Goal: Information Seeking & Learning: Compare options

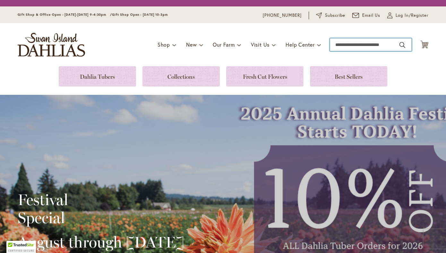
click at [352, 44] on div "Toggle Nav Shop Dahlia Tubers Collections Fresh Cut Dahlias Gardening Supplies …" at bounding box center [223, 44] width 424 height 43
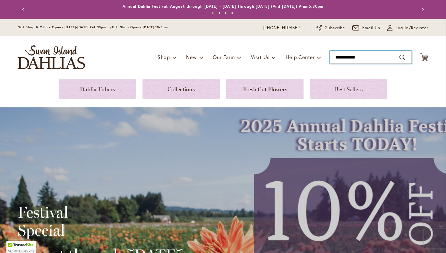
type input "**********"
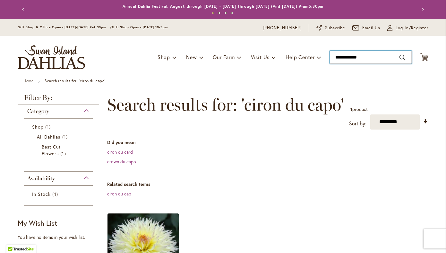
click at [370, 58] on input "**********" at bounding box center [371, 57] width 82 height 13
type input "**********"
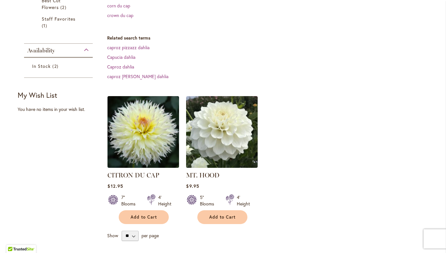
scroll to position [147, 0]
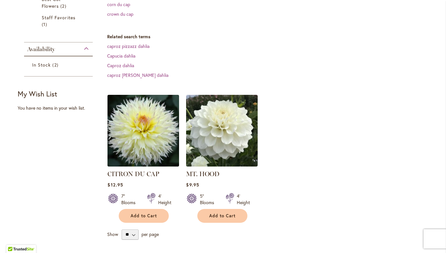
click at [156, 135] on img at bounding box center [143, 130] width 75 height 75
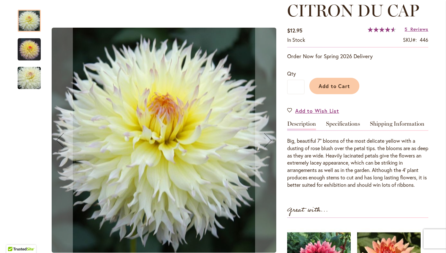
scroll to position [94, 0]
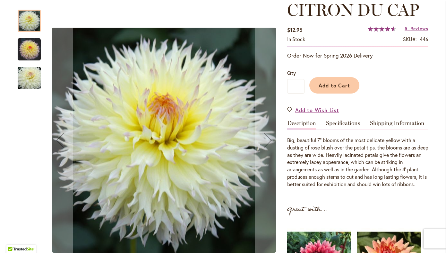
click at [32, 48] on img "CITRON DU CAP" at bounding box center [29, 49] width 23 height 23
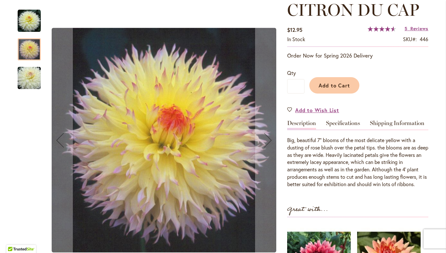
click at [32, 76] on img "CITRON DU CAP" at bounding box center [29, 78] width 46 height 31
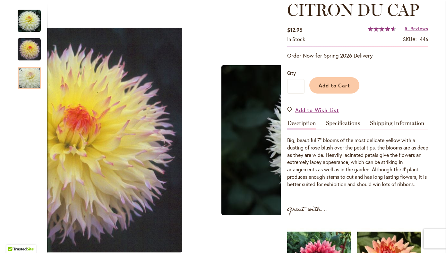
scroll to position [0, 0]
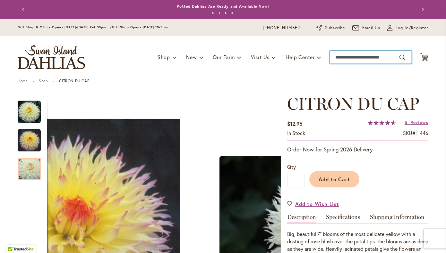
click at [347, 59] on input "Search" at bounding box center [371, 57] width 82 height 13
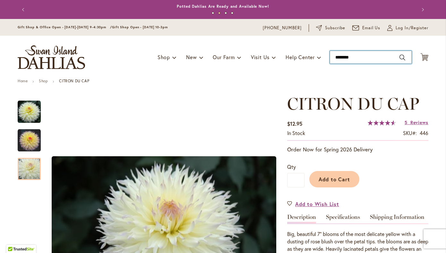
type input "*********"
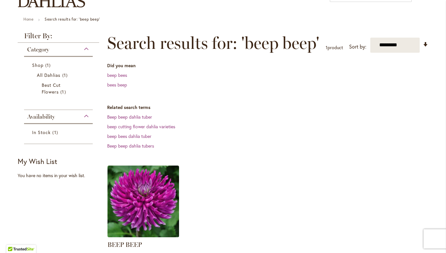
scroll to position [63, 0]
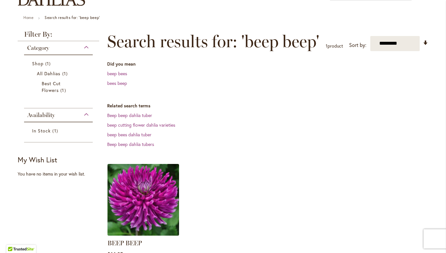
click at [151, 197] on img at bounding box center [143, 199] width 75 height 75
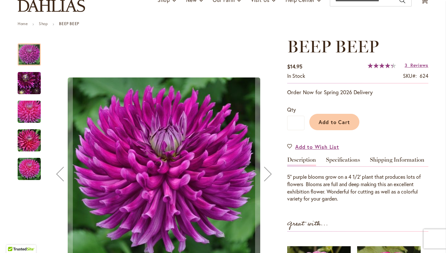
scroll to position [57, 0]
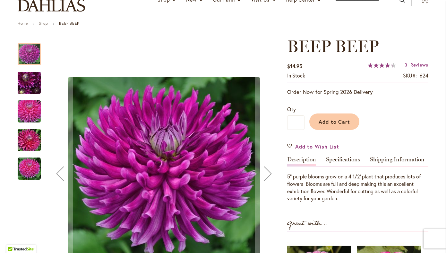
click at [23, 80] on img "BEEP BEEP" at bounding box center [29, 82] width 46 height 35
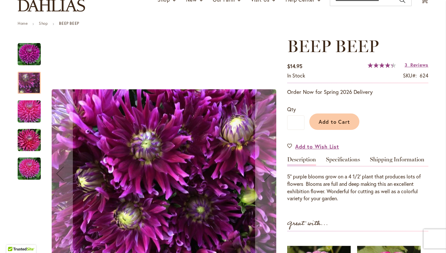
click at [22, 102] on img "BEEP BEEP" at bounding box center [29, 111] width 46 height 31
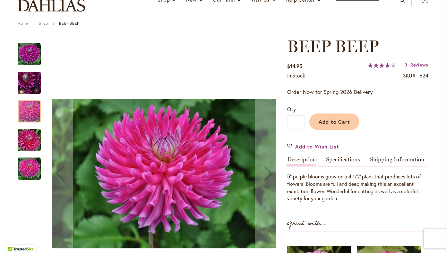
click at [27, 128] on div "BEEP BEEP" at bounding box center [33, 136] width 30 height 29
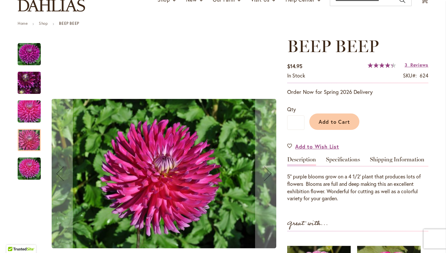
click at [37, 166] on img "BEEP BEEP" at bounding box center [29, 168] width 23 height 23
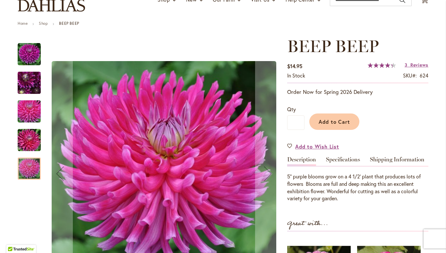
scroll to position [0, 0]
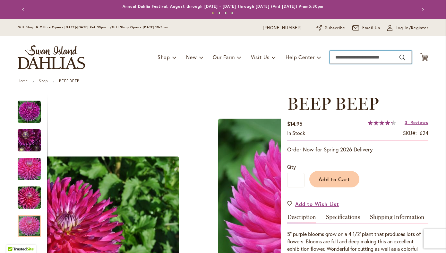
click at [347, 58] on input "Search" at bounding box center [371, 57] width 82 height 13
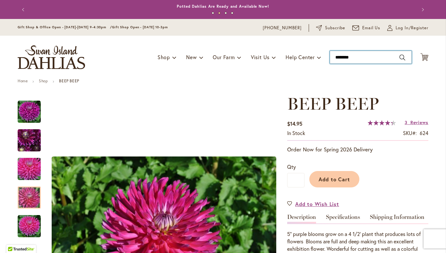
type input "*********"
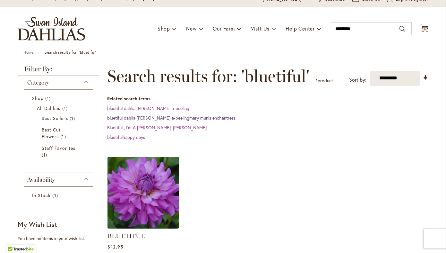
scroll to position [41, 0]
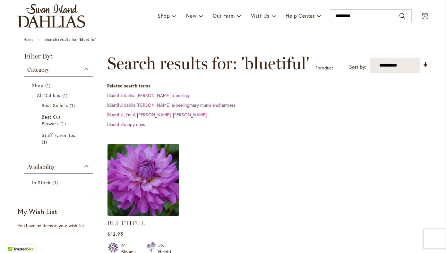
click at [157, 180] on img at bounding box center [143, 179] width 75 height 75
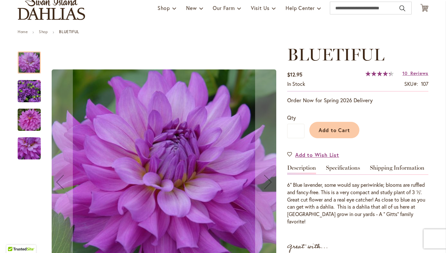
scroll to position [58, 0]
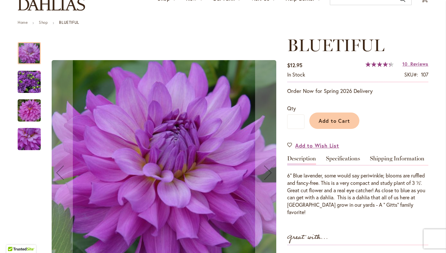
click at [25, 112] on img "Bluetiful" at bounding box center [29, 110] width 46 height 31
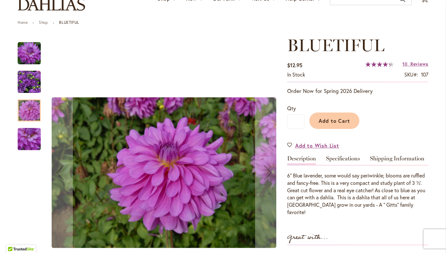
click at [25, 133] on img "Bluetiful" at bounding box center [29, 138] width 23 height 23
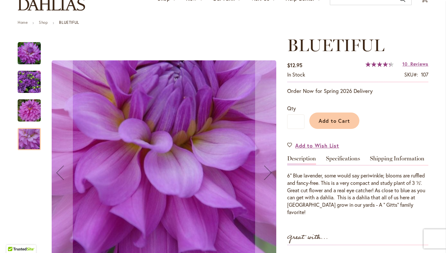
click at [26, 112] on img "Bluetiful" at bounding box center [29, 110] width 46 height 31
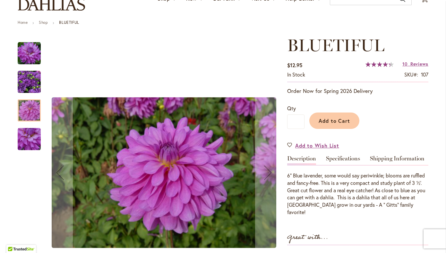
click at [26, 62] on img "Bluetiful" at bounding box center [29, 53] width 23 height 23
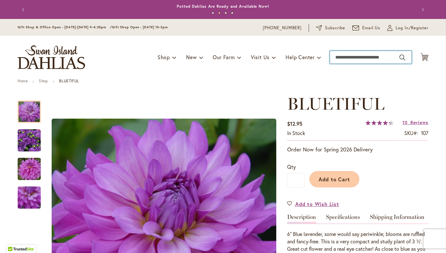
click at [351, 56] on input "Search" at bounding box center [371, 57] width 82 height 13
type input "**********"
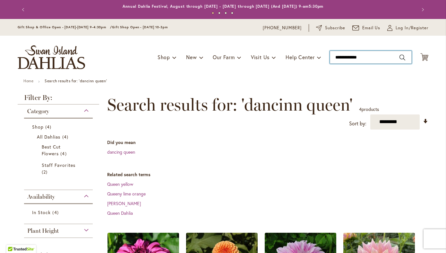
click at [352, 60] on input "**********" at bounding box center [371, 57] width 82 height 13
click at [352, 58] on input "**********" at bounding box center [371, 57] width 82 height 13
type input "**********"
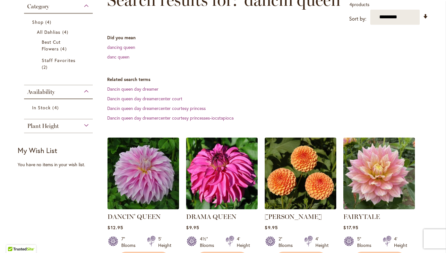
scroll to position [105, 0]
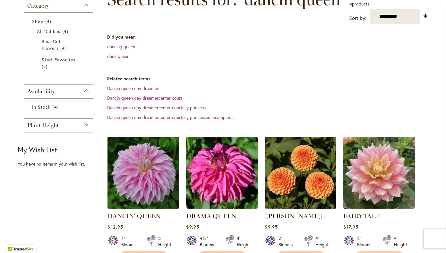
click at [157, 170] on img at bounding box center [143, 172] width 75 height 75
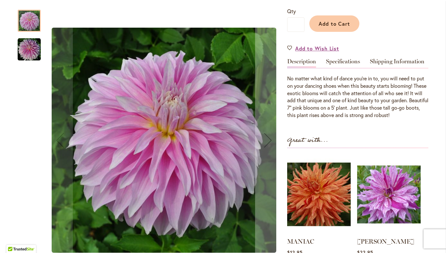
scroll to position [156, 0]
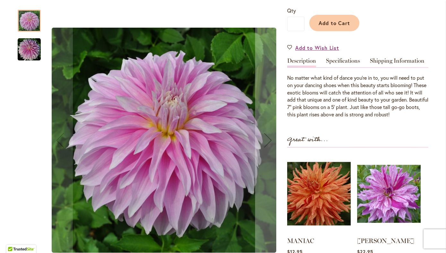
click at [25, 49] on img "Dancin' Queen" at bounding box center [29, 49] width 23 height 23
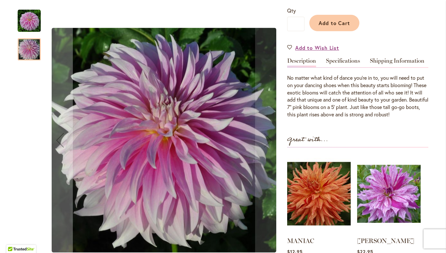
click at [31, 25] on img "Dancin' Queen" at bounding box center [29, 20] width 23 height 23
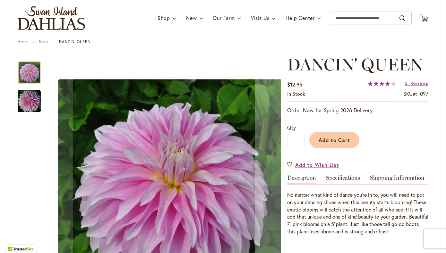
scroll to position [39, 0]
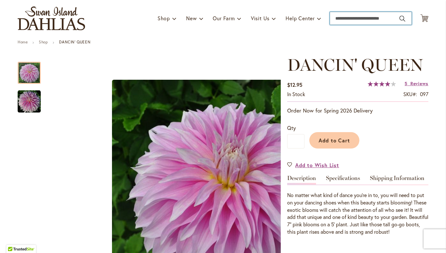
click at [347, 20] on input "Search" at bounding box center [371, 18] width 82 height 13
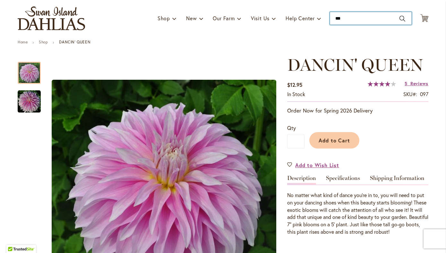
type input "****"
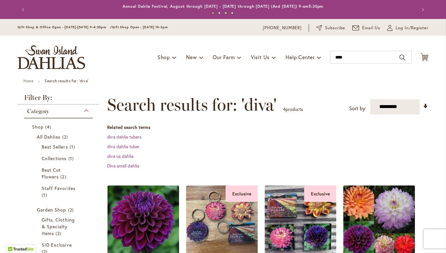
click at [158, 222] on img at bounding box center [143, 220] width 75 height 75
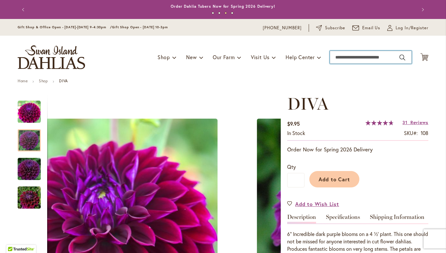
click at [371, 59] on input "Search" at bounding box center [371, 57] width 82 height 13
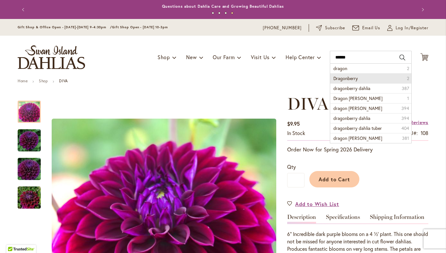
click at [366, 77] on li "Dragonberry 2" at bounding box center [370, 78] width 81 height 10
type input "**********"
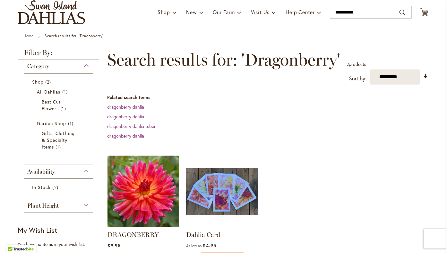
scroll to position [49, 0]
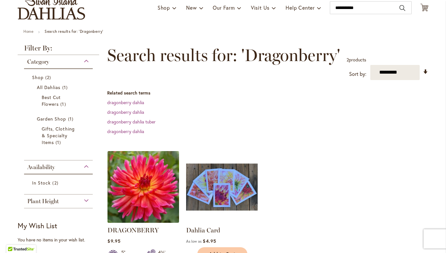
click at [157, 197] on img at bounding box center [143, 186] width 75 height 75
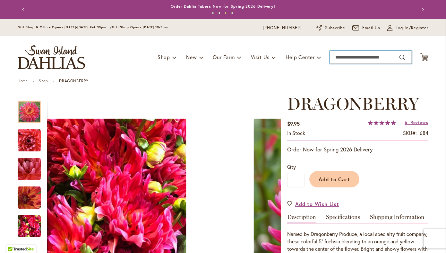
click at [364, 55] on input "Search" at bounding box center [371, 57] width 82 height 13
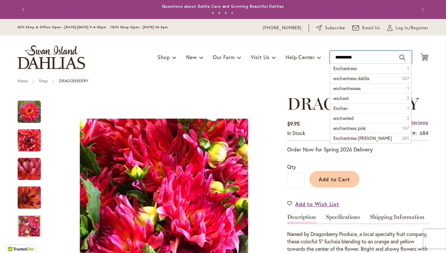
type input "**********"
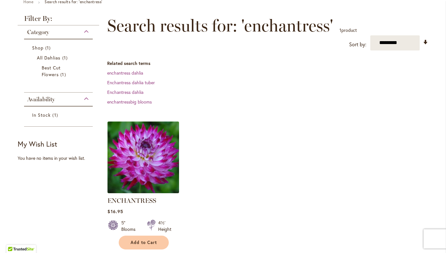
scroll to position [81, 0]
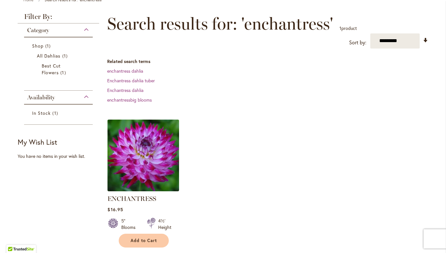
click at [153, 157] on img at bounding box center [143, 154] width 75 height 75
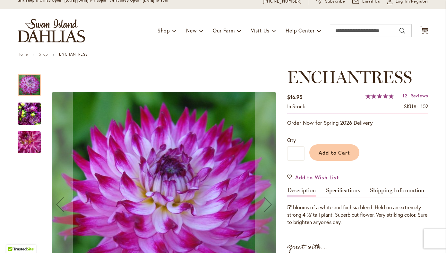
scroll to position [45, 0]
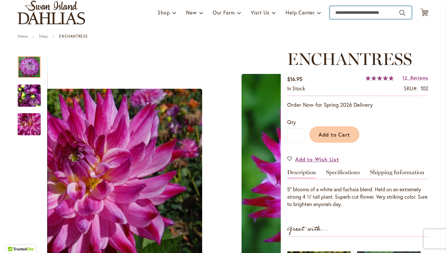
click at [357, 12] on input "Search" at bounding box center [371, 12] width 82 height 13
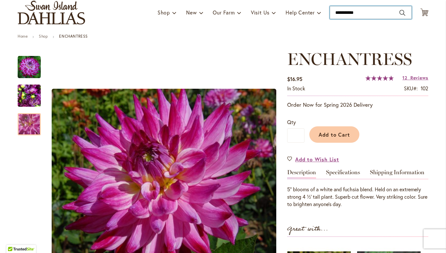
type input "**********"
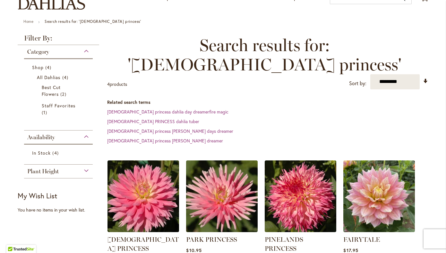
scroll to position [67, 0]
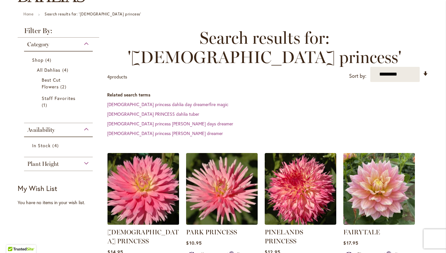
click at [151, 175] on img at bounding box center [143, 188] width 75 height 75
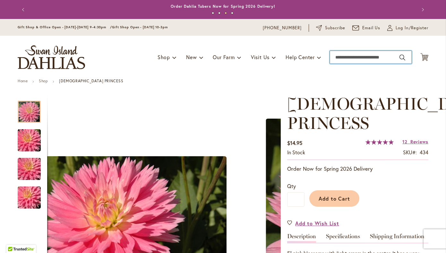
click at [371, 55] on input "Search" at bounding box center [371, 57] width 82 height 13
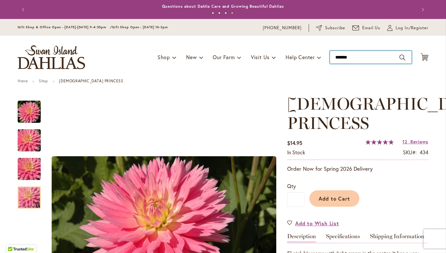
type input "********"
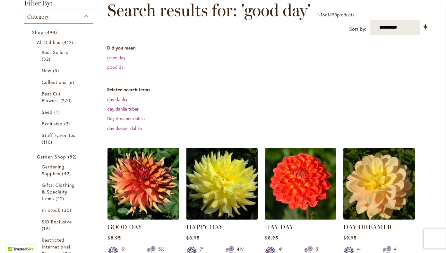
scroll to position [95, 0]
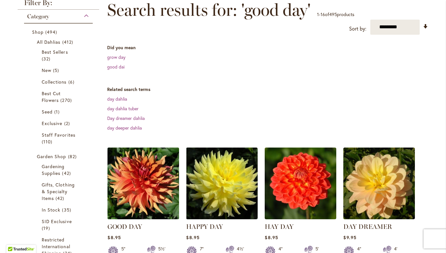
click at [153, 186] on img at bounding box center [143, 182] width 75 height 75
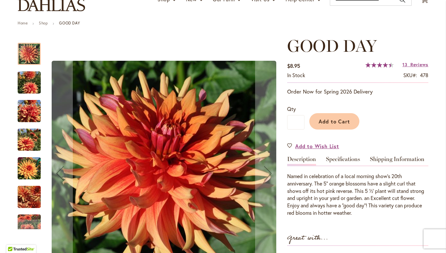
scroll to position [58, 0]
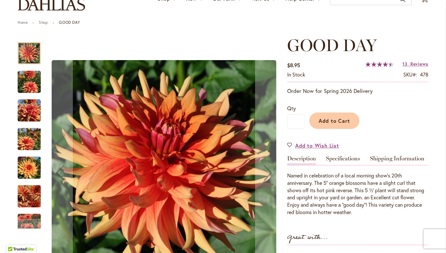
click at [24, 80] on img "GOOD DAY" at bounding box center [29, 81] width 23 height 31
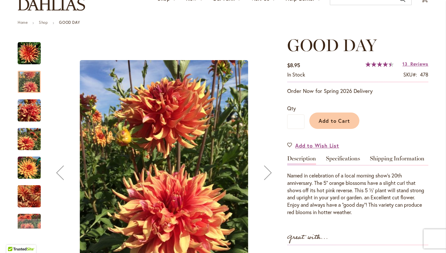
click at [29, 107] on img "GOOD DAY" at bounding box center [29, 110] width 23 height 23
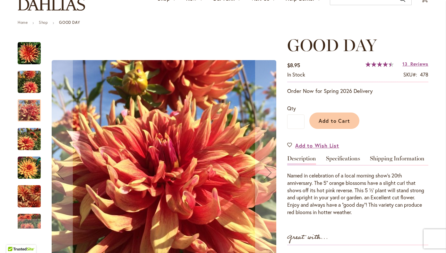
click at [28, 138] on img "GOOD DAY" at bounding box center [29, 139] width 23 height 31
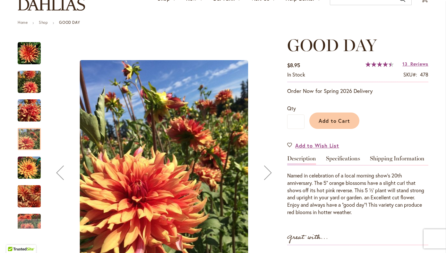
click at [29, 56] on img "GOOD DAY" at bounding box center [29, 53] width 23 height 23
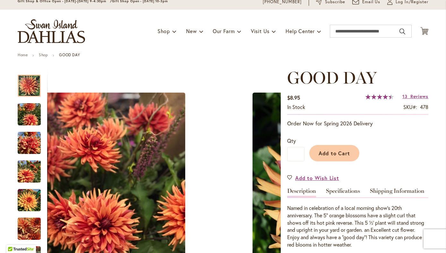
scroll to position [0, 0]
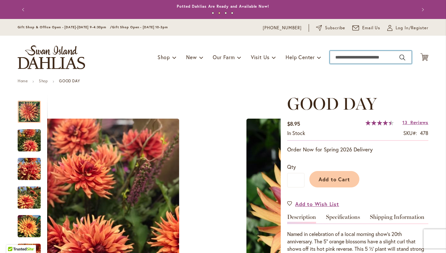
click at [365, 57] on input "Search" at bounding box center [371, 57] width 82 height 13
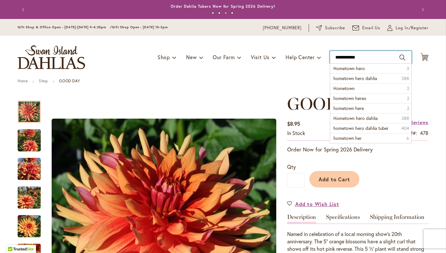
type input "**********"
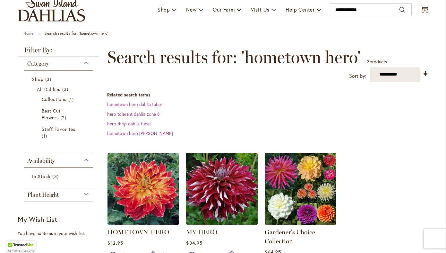
scroll to position [71, 0]
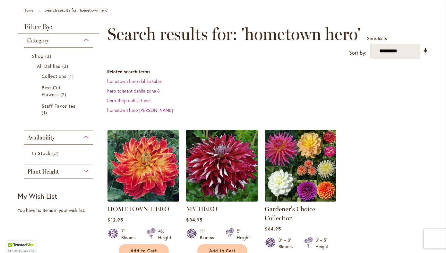
click at [144, 178] on img at bounding box center [143, 165] width 75 height 75
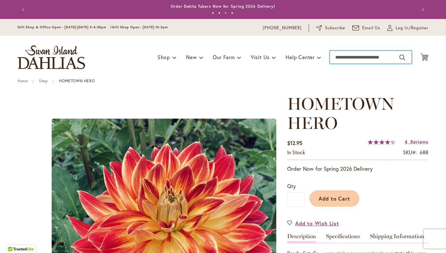
click at [371, 54] on input "Search" at bounding box center [371, 57] width 82 height 13
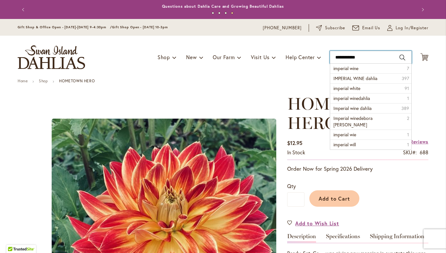
type input "**********"
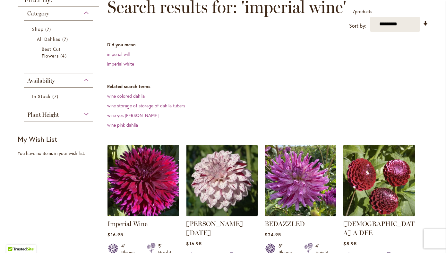
scroll to position [102, 0]
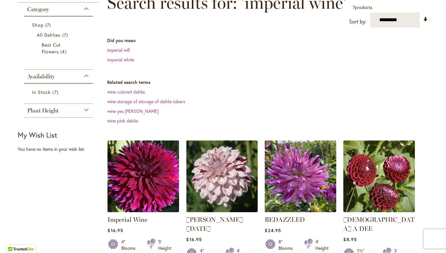
click at [149, 191] on img at bounding box center [143, 175] width 75 height 75
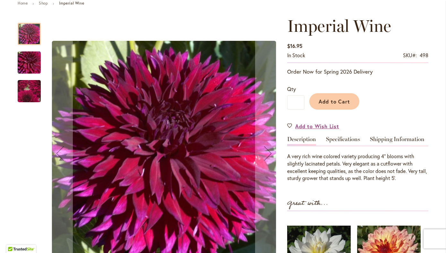
scroll to position [94, 0]
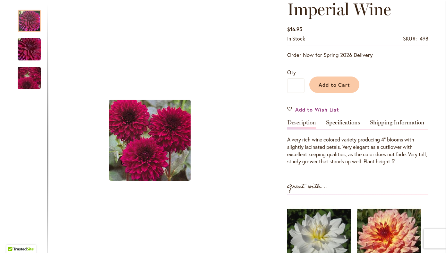
click at [370, 35] on div "In stock SKU 498" at bounding box center [357, 40] width 141 height 11
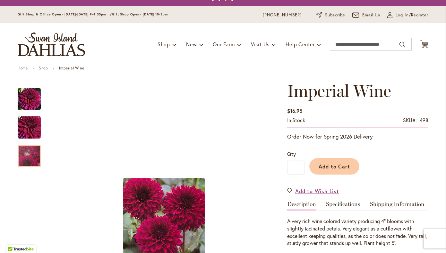
scroll to position [0, 0]
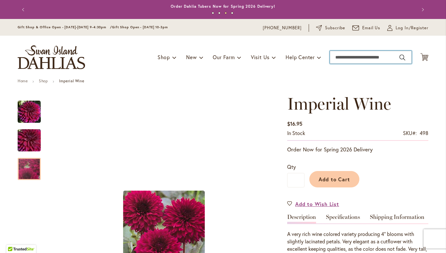
click at [357, 57] on input "Search" at bounding box center [371, 57] width 82 height 13
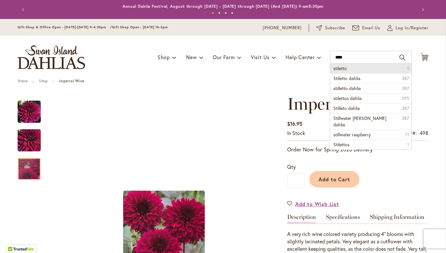
click at [356, 69] on li "stiletto 1" at bounding box center [370, 69] width 81 height 10
type input "********"
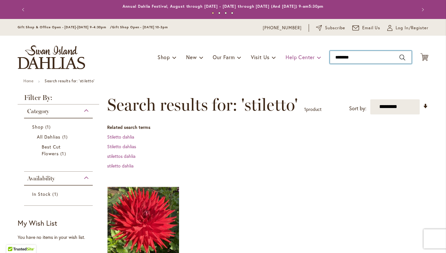
drag, startPoint x: 358, startPoint y: 58, endPoint x: 319, endPoint y: 56, distance: 38.9
click at [320, 56] on div "Toggle Nav Shop Dahlia Tubers Collections Fresh Cut Dahlias Gardening Supplies …" at bounding box center [223, 57] width 424 height 43
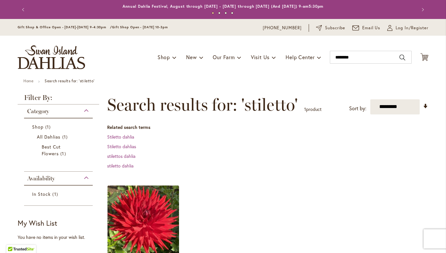
click at [147, 220] on img at bounding box center [143, 220] width 75 height 75
type input "********"
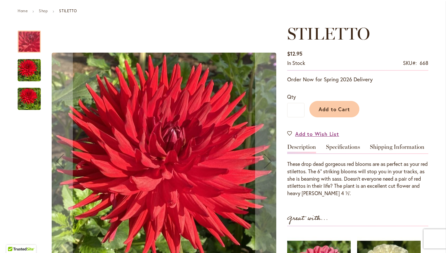
scroll to position [93, 0]
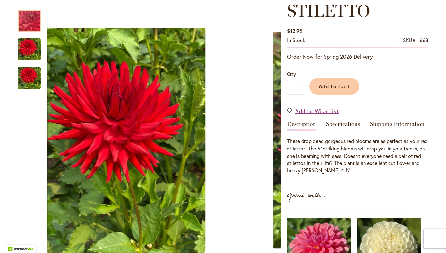
click at [370, 31] on div "$12.95 In stock SKU 668 Be the first to review this product" at bounding box center [357, 36] width 141 height 22
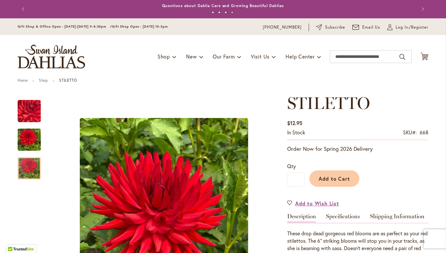
scroll to position [0, 0]
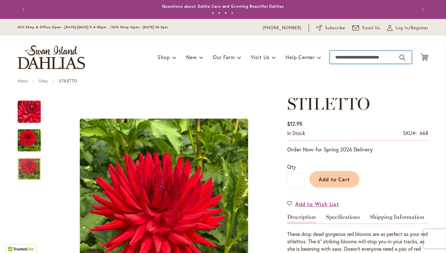
click at [360, 59] on input "Search" at bounding box center [371, 57] width 82 height 13
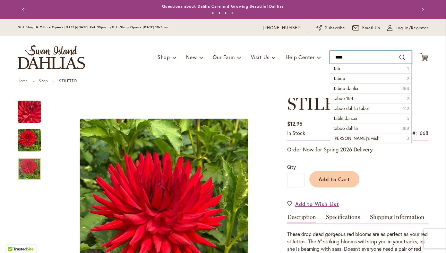
type input "*****"
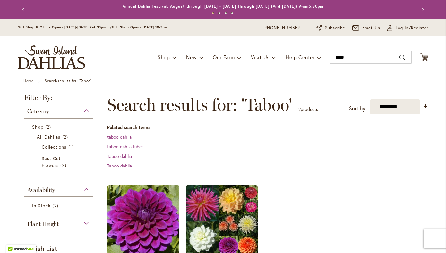
click at [147, 219] on img at bounding box center [143, 220] width 75 height 75
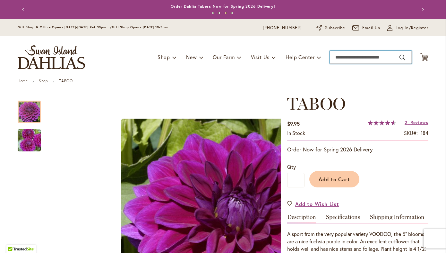
click at [371, 61] on input "Search" at bounding box center [371, 57] width 82 height 13
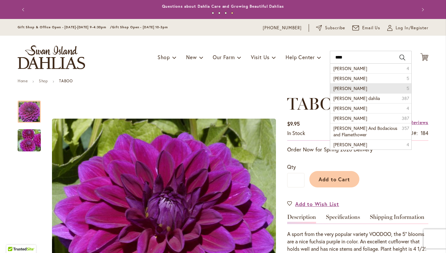
click at [368, 88] on li "Nick Sr. 5" at bounding box center [370, 88] width 81 height 10
type input "********"
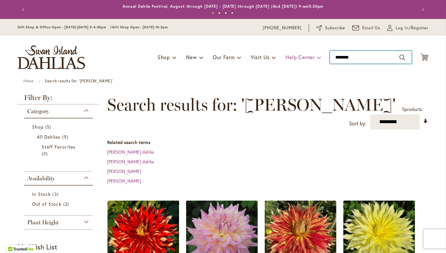
drag, startPoint x: 361, startPoint y: 58, endPoint x: 320, endPoint y: 58, distance: 40.4
click at [320, 58] on div "Toggle Nav Shop Dahlia Tubers Collections Fresh Cut Dahlias Gardening Supplies …" at bounding box center [223, 57] width 424 height 43
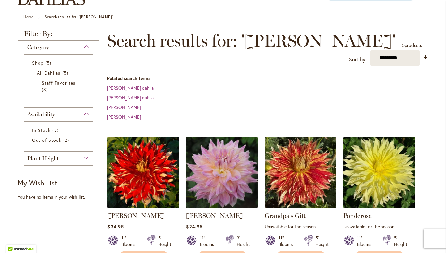
scroll to position [65, 0]
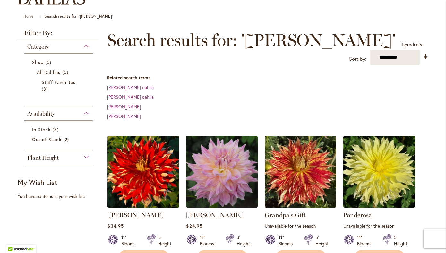
click at [154, 161] on img at bounding box center [143, 171] width 75 height 75
type input "********"
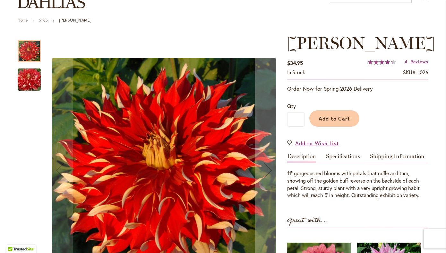
scroll to position [101, 0]
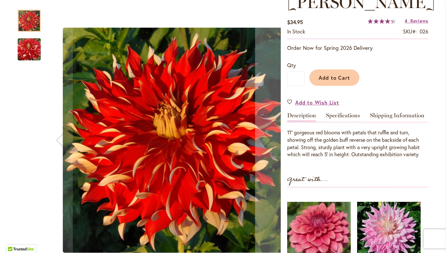
click at [133, 19] on div "Nick Sr" at bounding box center [175, 140] width 234 height 274
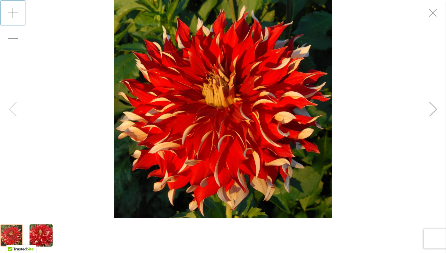
click at [14, 11] on div "Zoom in" at bounding box center [13, 13] width 26 height 26
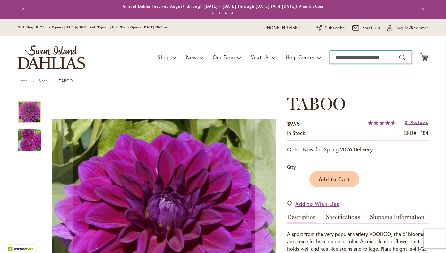
click at [355, 60] on input "Search" at bounding box center [371, 57] width 82 height 13
type input "******"
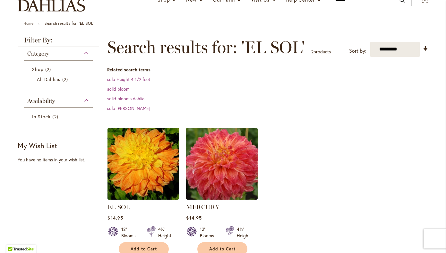
scroll to position [58, 0]
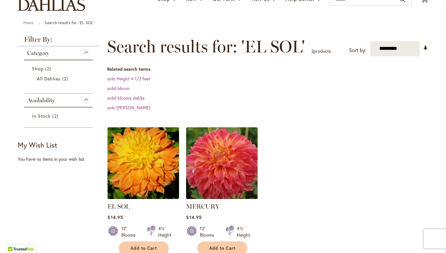
click at [156, 172] on img at bounding box center [143, 162] width 75 height 75
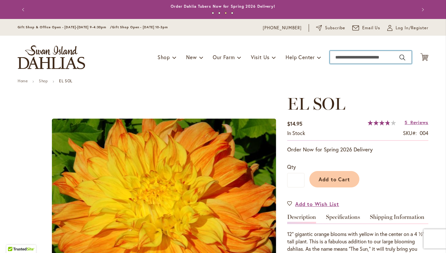
click at [381, 63] on input "Search" at bounding box center [371, 57] width 82 height 13
type input "******"
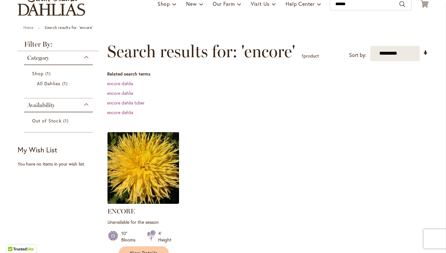
scroll to position [69, 0]
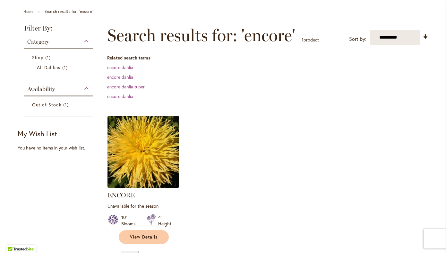
click at [142, 158] on img at bounding box center [143, 151] width 75 height 75
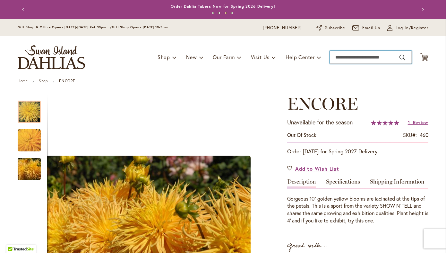
click at [380, 60] on input "Search" at bounding box center [371, 57] width 82 height 13
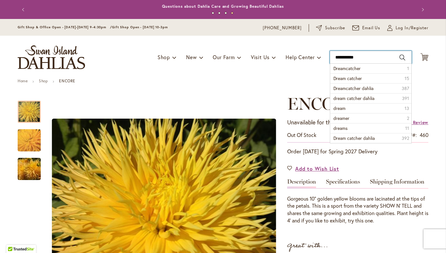
type input "**********"
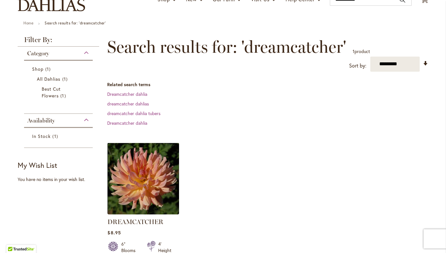
scroll to position [65, 0]
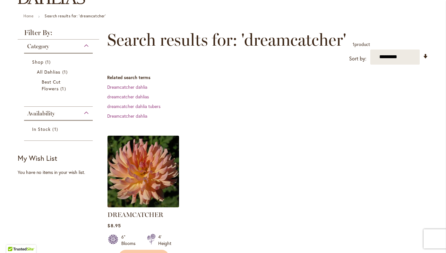
click at [143, 178] on img at bounding box center [143, 170] width 75 height 75
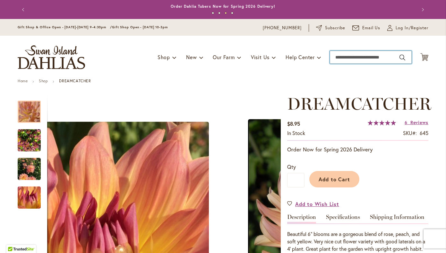
click at [357, 56] on input "Search" at bounding box center [371, 57] width 82 height 13
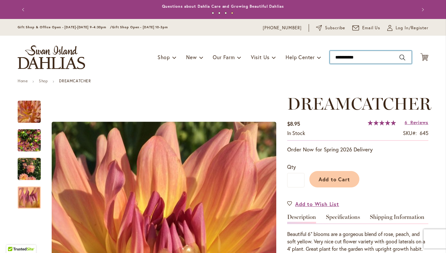
type input "**********"
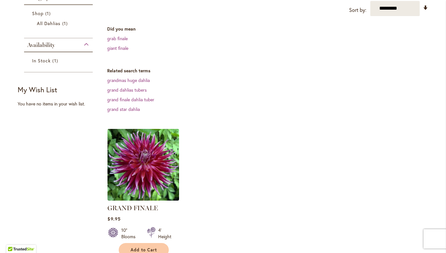
scroll to position [114, 0]
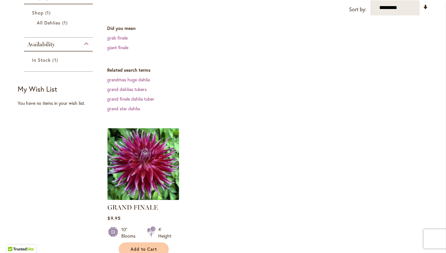
click at [135, 166] on img at bounding box center [143, 163] width 75 height 75
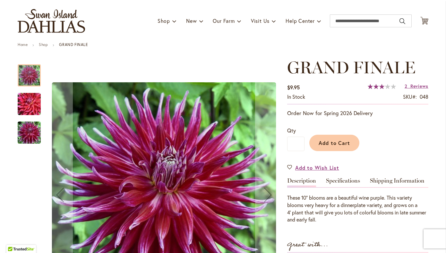
scroll to position [37, 0]
click at [26, 104] on img "Grand Finale" at bounding box center [29, 103] width 46 height 31
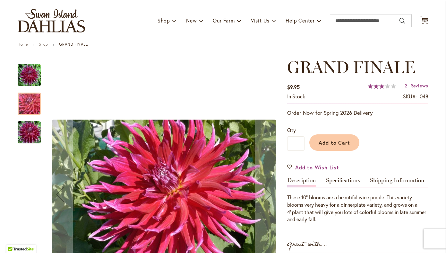
click at [29, 130] on img "Grand Finale" at bounding box center [29, 132] width 46 height 31
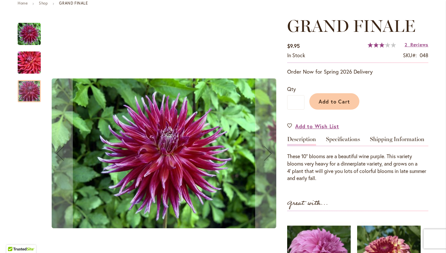
scroll to position [82, 0]
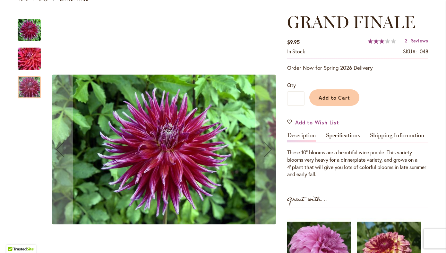
click at [27, 34] on img "Grand Finale" at bounding box center [29, 30] width 23 height 23
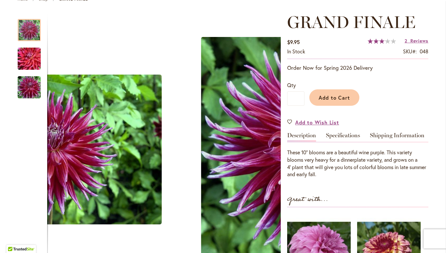
scroll to position [0, 0]
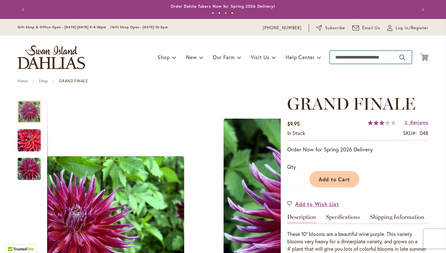
click at [349, 58] on input "Search" at bounding box center [371, 57] width 82 height 13
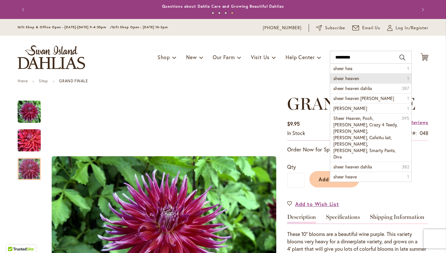
click at [356, 76] on span "sheer heaven" at bounding box center [346, 78] width 26 height 6
type input "**********"
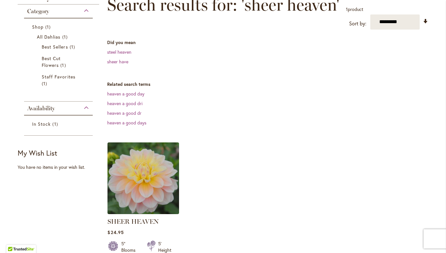
scroll to position [101, 0]
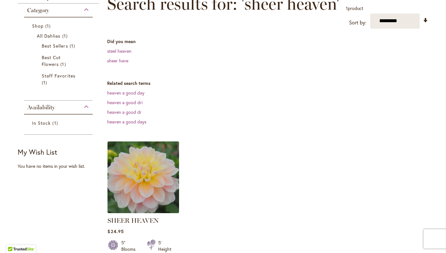
click at [148, 172] on img at bounding box center [143, 176] width 75 height 75
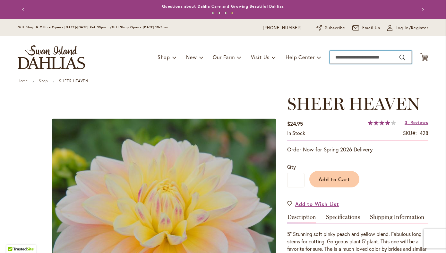
click at [342, 58] on input "Search" at bounding box center [371, 57] width 82 height 13
type input "********"
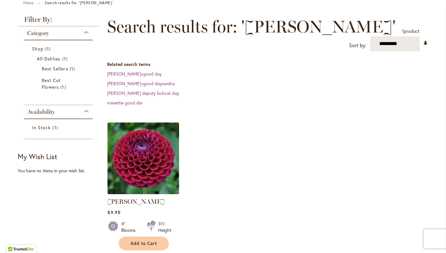
scroll to position [111, 0]
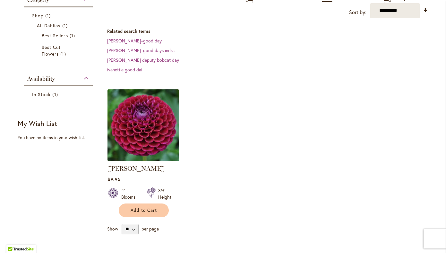
click at [143, 126] on img at bounding box center [143, 124] width 75 height 75
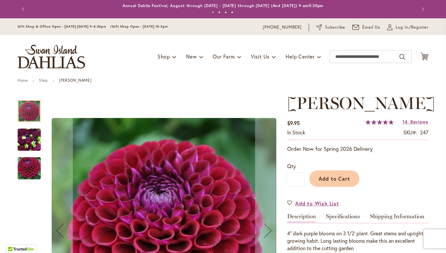
scroll to position [3, 0]
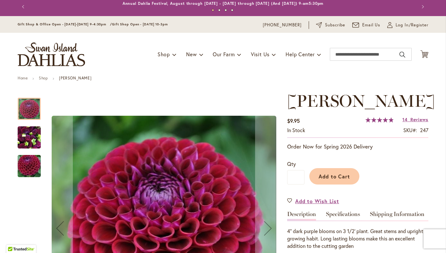
click at [21, 167] on img "IVANETTI" at bounding box center [29, 166] width 46 height 31
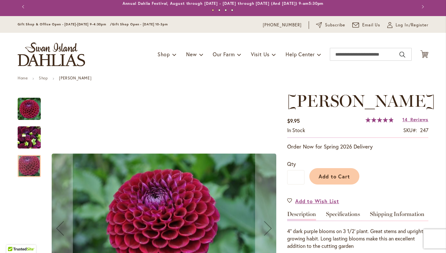
click at [25, 138] on img "IVANETTI" at bounding box center [29, 137] width 23 height 31
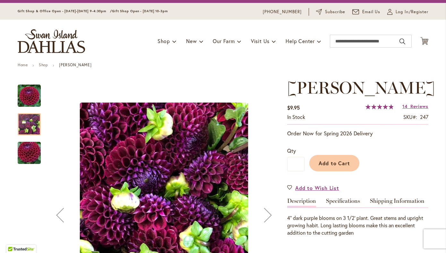
scroll to position [17, 0]
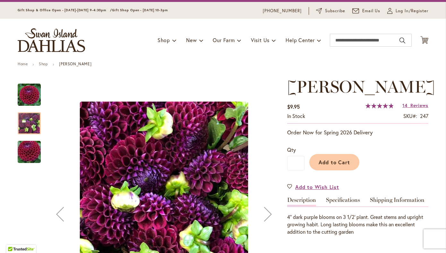
click at [29, 93] on img "Ivanetti" at bounding box center [29, 94] width 23 height 23
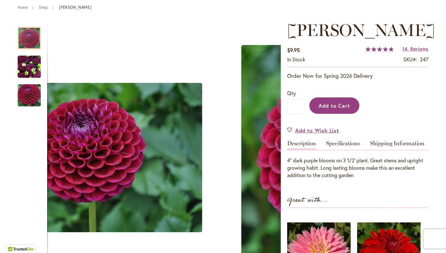
scroll to position [0, 0]
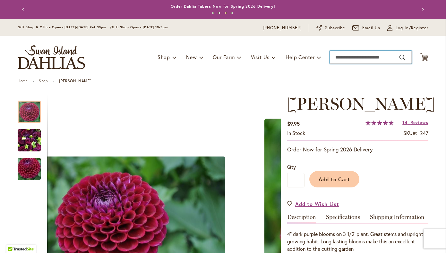
click at [376, 56] on input "Search" at bounding box center [371, 57] width 82 height 13
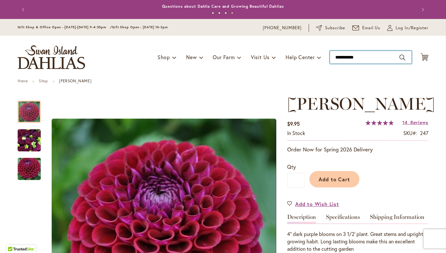
type input "**********"
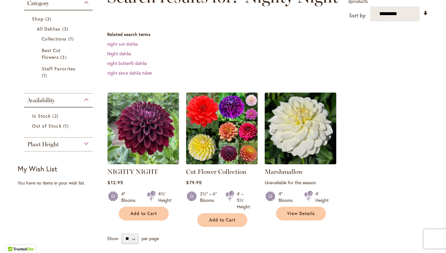
scroll to position [114, 0]
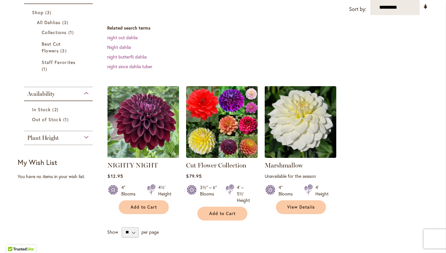
click at [147, 134] on img at bounding box center [143, 121] width 75 height 75
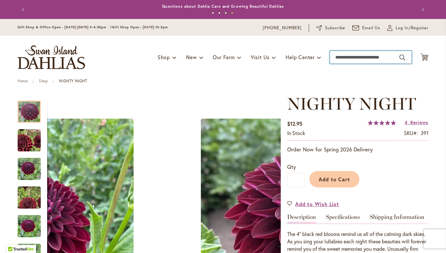
click at [348, 55] on input "Search" at bounding box center [371, 57] width 82 height 13
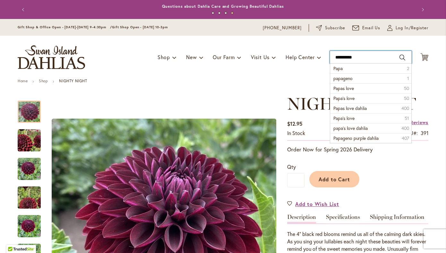
type input "**********"
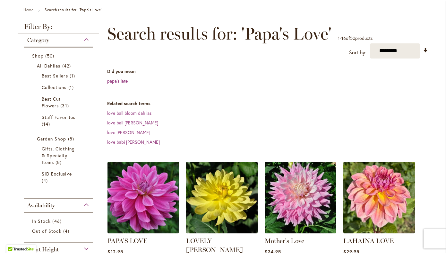
scroll to position [85, 0]
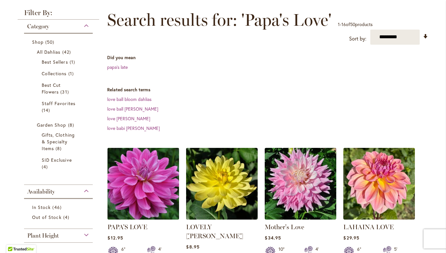
click at [147, 193] on img at bounding box center [143, 183] width 75 height 75
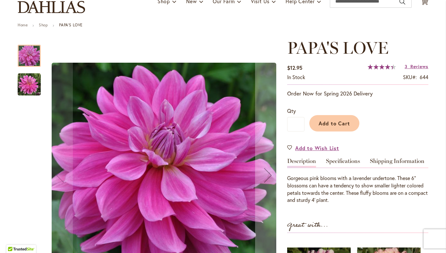
scroll to position [58, 0]
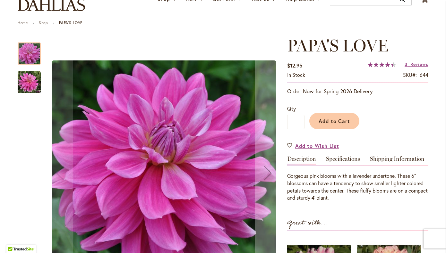
click at [34, 87] on img "PAPA'S LOVE" at bounding box center [29, 82] width 23 height 23
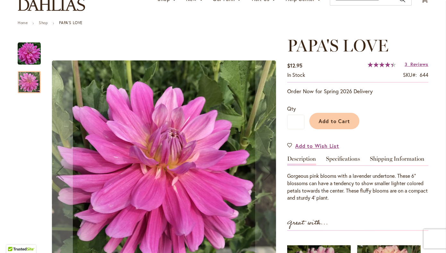
click at [30, 58] on img "PAPA'S LOVE" at bounding box center [29, 53] width 23 height 23
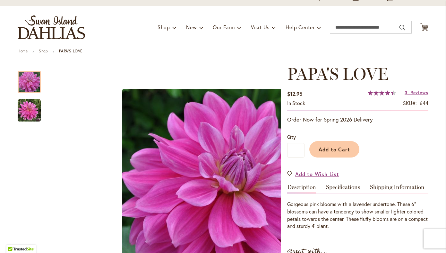
scroll to position [0, 0]
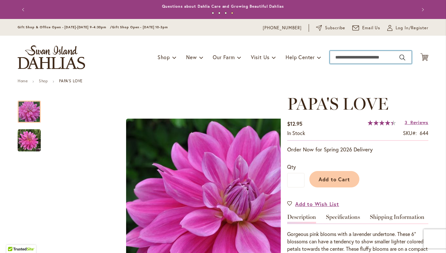
click at [366, 56] on input "Search" at bounding box center [371, 57] width 82 height 13
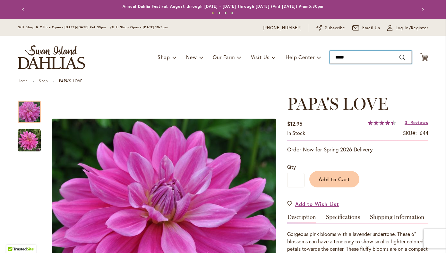
type input "******"
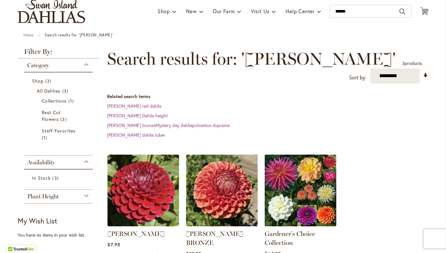
scroll to position [47, 0]
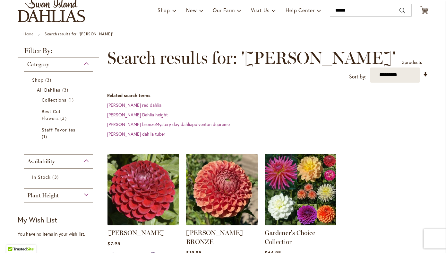
click at [146, 187] on img at bounding box center [143, 188] width 75 height 75
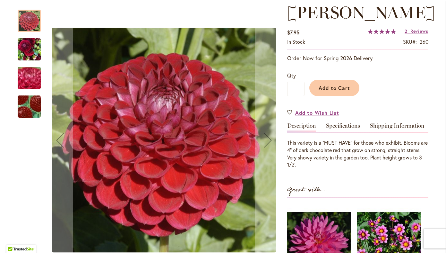
scroll to position [96, 0]
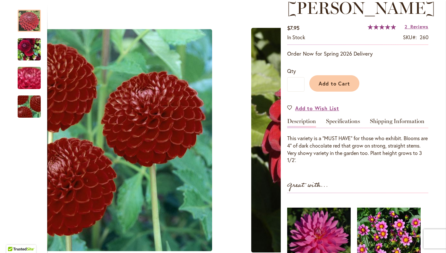
drag, startPoint x: 152, startPoint y: 175, endPoint x: 352, endPoint y: 1, distance: 264.8
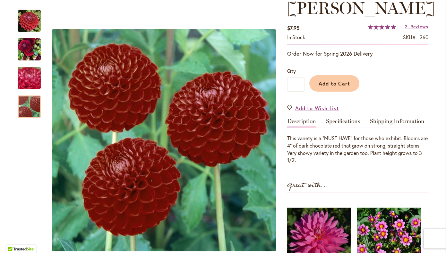
scroll to position [0, 0]
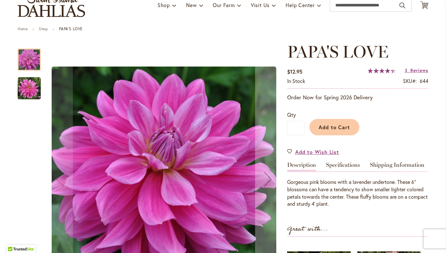
scroll to position [55, 0]
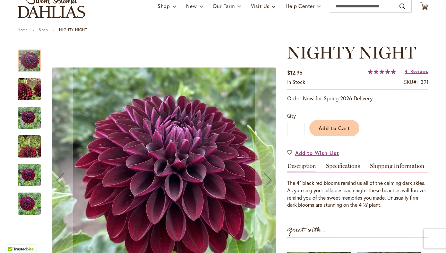
scroll to position [52, 0]
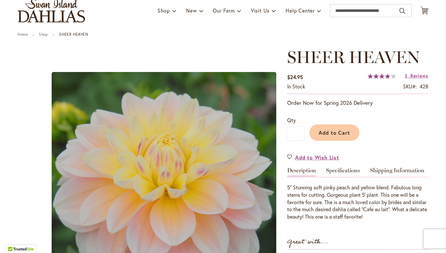
scroll to position [49, 0]
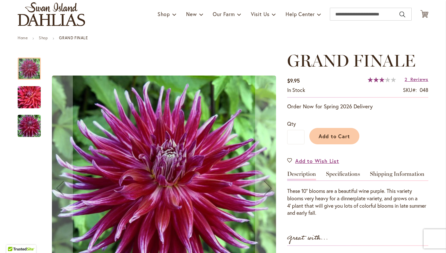
scroll to position [44, 0]
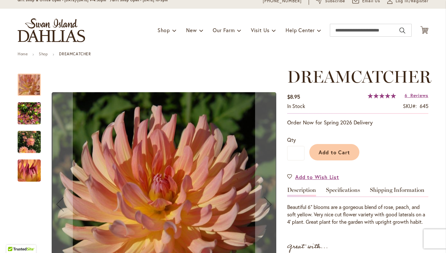
scroll to position [28, 0]
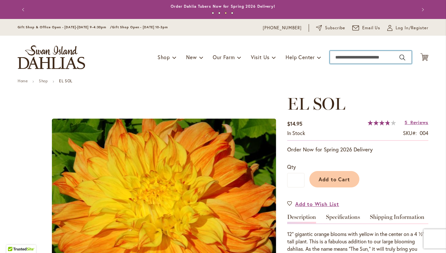
click at [346, 56] on input "Search" at bounding box center [371, 57] width 82 height 13
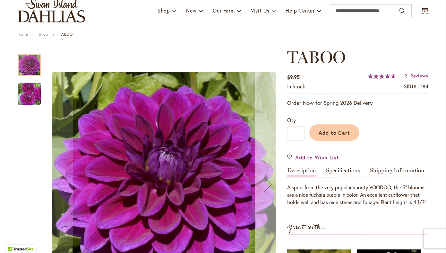
scroll to position [49, 0]
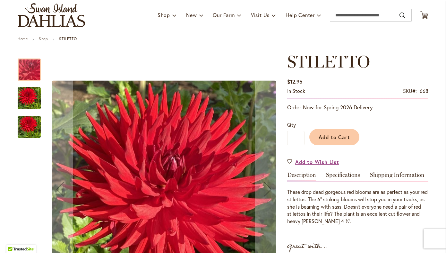
scroll to position [43, 0]
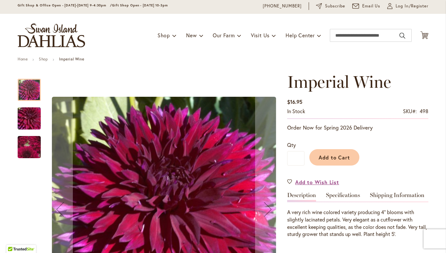
scroll to position [46, 0]
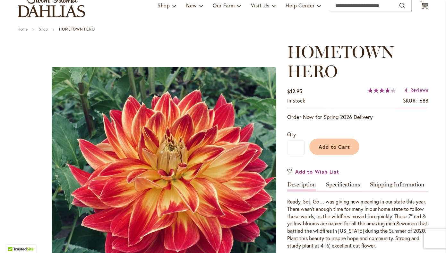
scroll to position [56, 0]
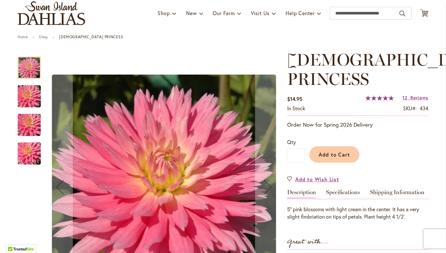
scroll to position [47, 0]
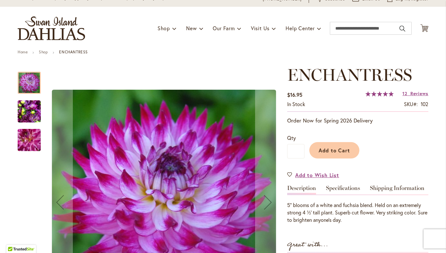
scroll to position [30, 0]
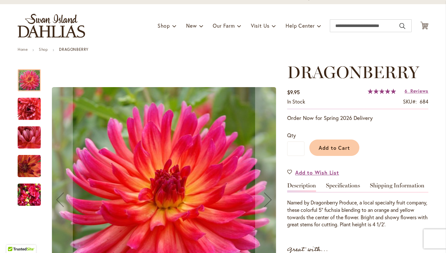
scroll to position [32, 0]
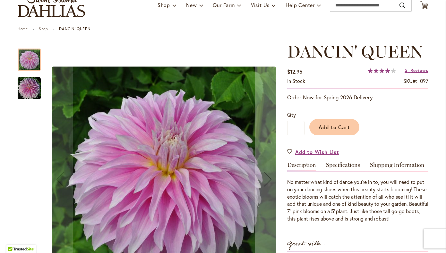
scroll to position [53, 0]
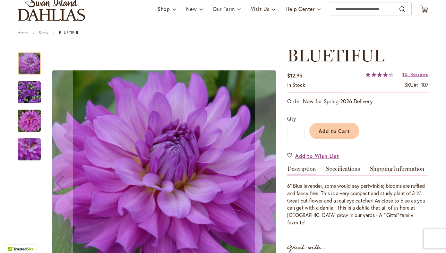
scroll to position [49, 0]
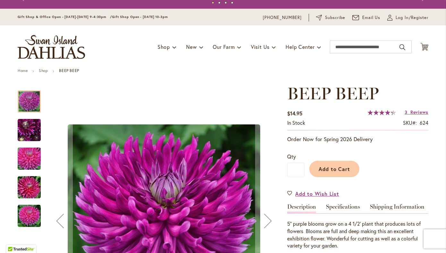
scroll to position [11, 0]
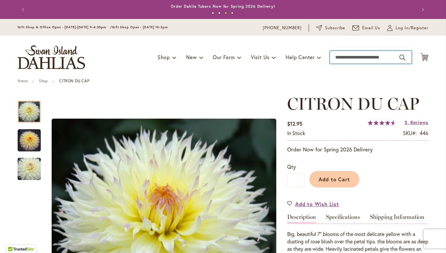
click at [346, 56] on input "Search" at bounding box center [371, 57] width 82 height 13
type input "*******"
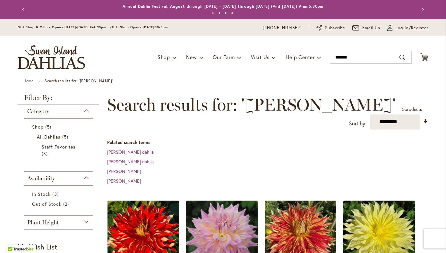
click at [140, 208] on img at bounding box center [143, 235] width 75 height 75
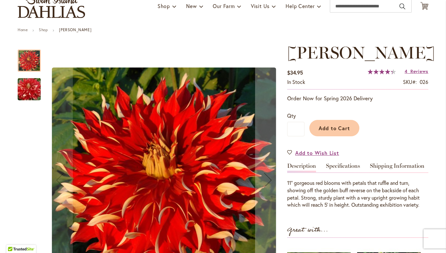
scroll to position [52, 0]
